Goal: Information Seeking & Learning: Understand process/instructions

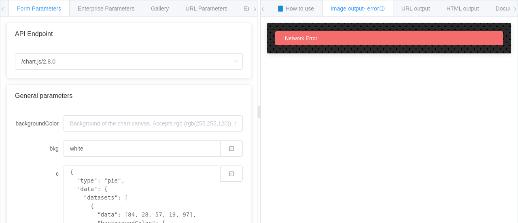
click at [254, 8] on icon at bounding box center [254, 9] width 5 height 5
click at [255, 10] on icon at bounding box center [254, 9] width 5 height 5
click at [3, 11] on icon at bounding box center [2, 9] width 5 height 5
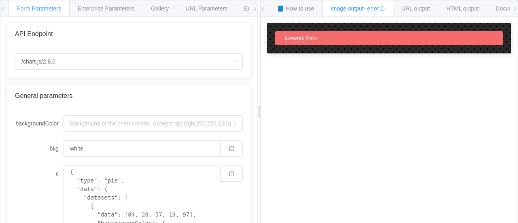
click at [3, 11] on icon at bounding box center [2, 9] width 5 height 5
click at [92, 10] on span "Enterprise Parameters" at bounding box center [106, 8] width 57 height 6
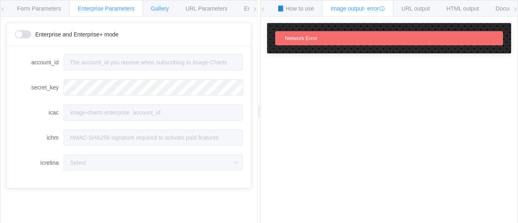
click at [166, 7] on span "Gallery" at bounding box center [160, 8] width 18 height 6
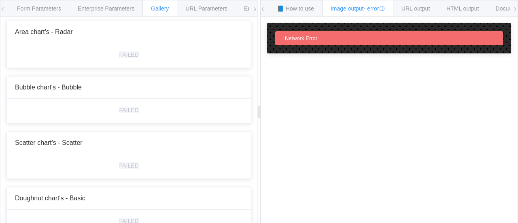
scroll to position [1447, 0]
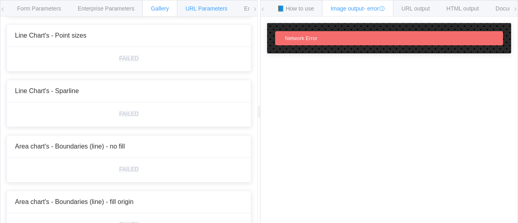
click at [210, 6] on span "URL Parameters" at bounding box center [206, 8] width 42 height 6
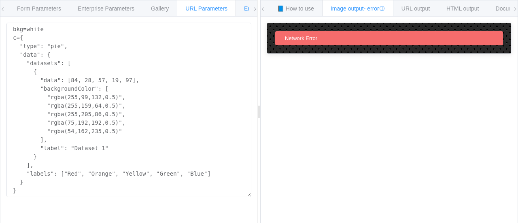
click at [245, 9] on span "Environments" at bounding box center [261, 8] width 35 height 6
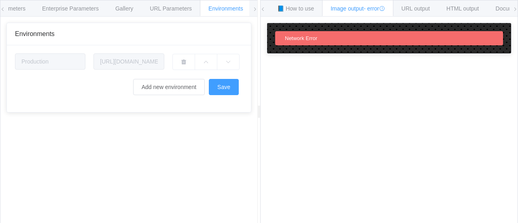
click at [255, 9] on icon at bounding box center [254, 9] width 5 height 5
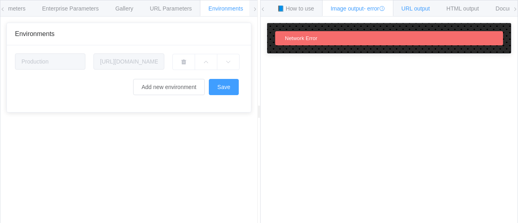
click at [429, 7] on span "URL output" at bounding box center [415, 8] width 28 height 6
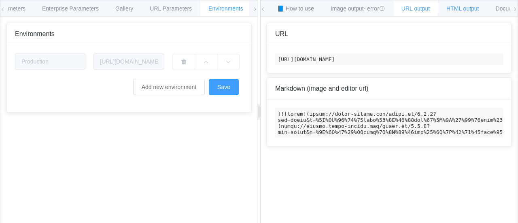
click at [481, 8] on div "HTML output" at bounding box center [461, 8] width 49 height 16
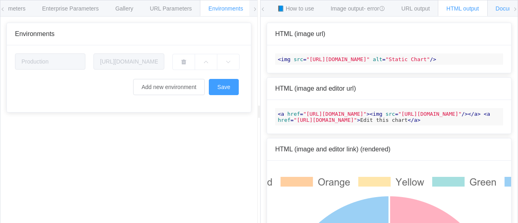
click at [509, 10] on span "Documentation" at bounding box center [514, 8] width 38 height 6
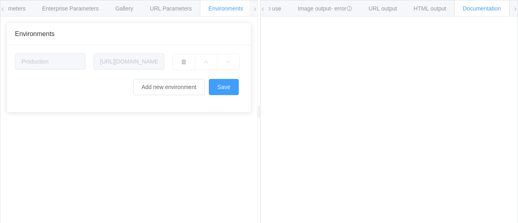
click at [515, 10] on icon at bounding box center [514, 9] width 5 height 5
click at [50, 5] on span "Enterprise Parameters" at bounding box center [70, 8] width 57 height 6
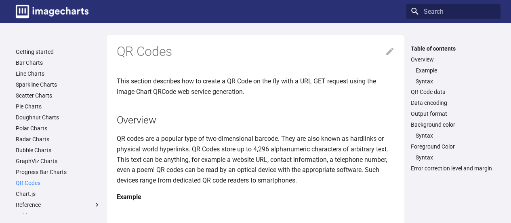
click at [35, 184] on link "QR Codes" at bounding box center [58, 182] width 85 height 7
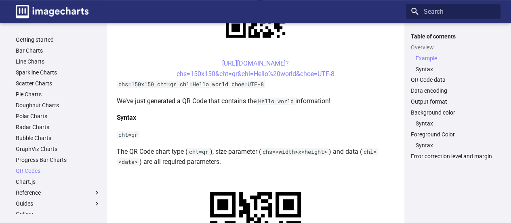
scroll to position [241, 0]
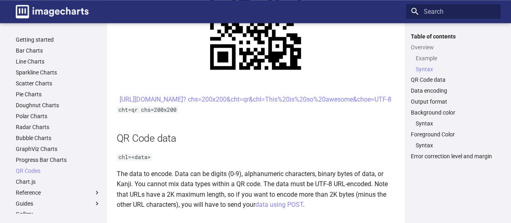
scroll to position [465, 0]
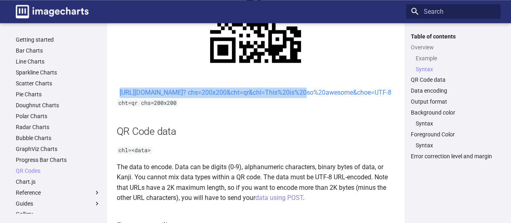
drag, startPoint x: 205, startPoint y: 88, endPoint x: 231, endPoint y: 102, distance: 30.2
click at [231, 98] on center "[URL][DOMAIN_NAME]? chs=200x200&cht=qr&chl=This%20is%20so%20awesome&choe=UTF-8" at bounding box center [256, 92] width 278 height 11
copy link "https://image-charts.com/chart? chs=200x200&cht=qr&chl="
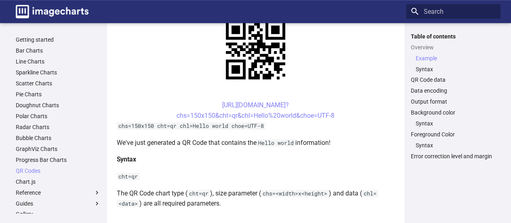
scroll to position [210, 0]
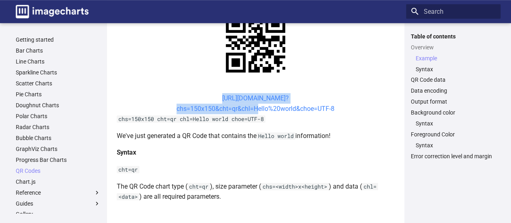
drag, startPoint x: 207, startPoint y: 97, endPoint x: 251, endPoint y: 108, distance: 46.2
click at [251, 108] on center "[URL][DOMAIN_NAME]? chs=150x150&cht=qr&chl=Hello%20world&choe=UTF-8" at bounding box center [256, 103] width 278 height 21
copy link "[URL][DOMAIN_NAME]? chs=150x150&cht=qr&chl="
